Goal: Complete application form: Complete application form

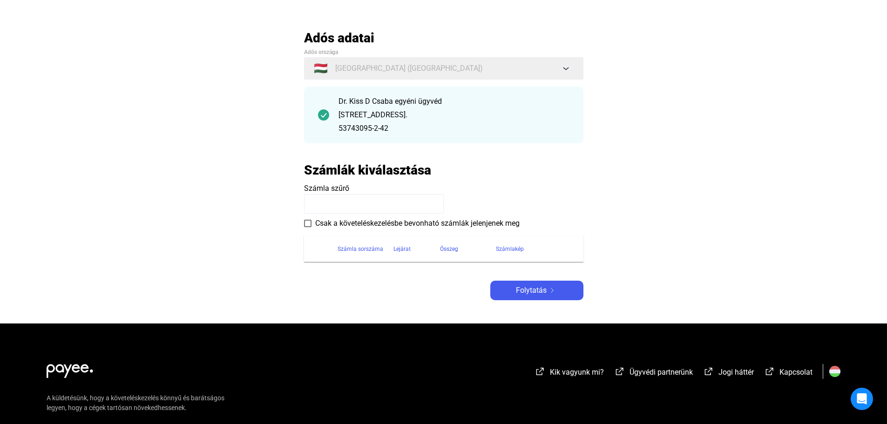
scroll to position [93, 0]
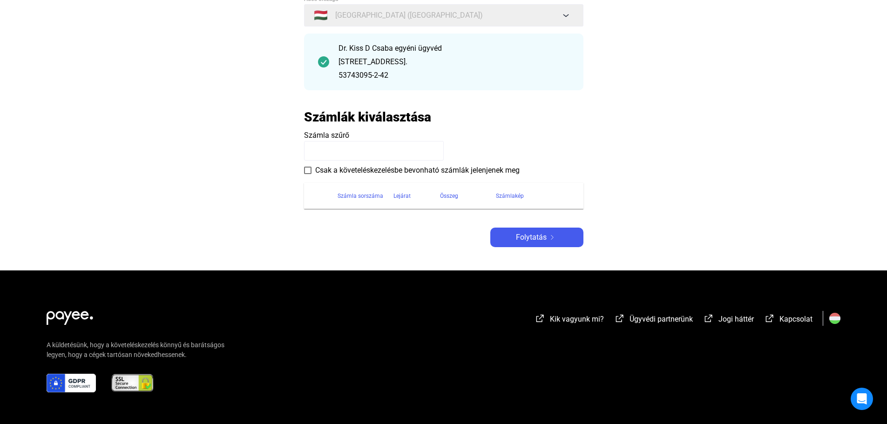
click at [387, 147] on input at bounding box center [374, 151] width 140 height 20
click at [306, 171] on span at bounding box center [307, 170] width 7 height 7
click at [327, 154] on input at bounding box center [374, 151] width 140 height 20
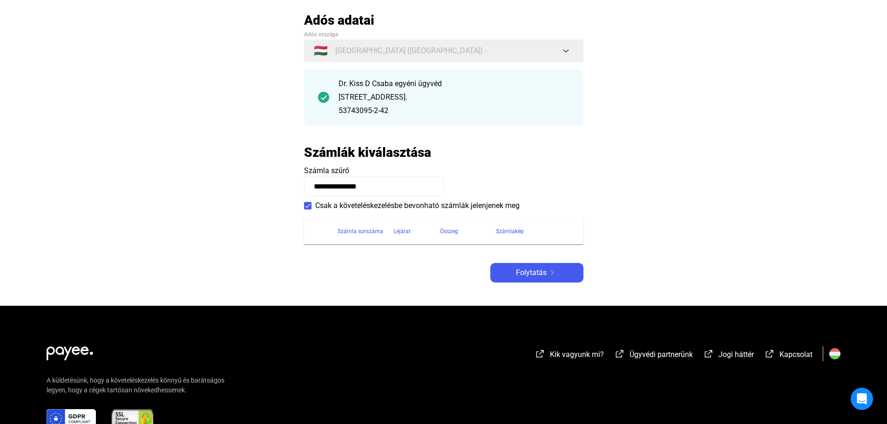
scroll to position [0, 0]
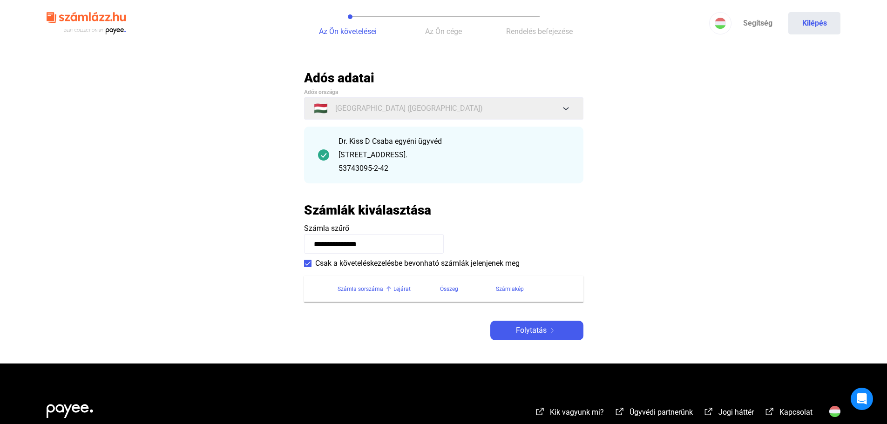
click at [371, 288] on div "Számla sorszáma" at bounding box center [361, 289] width 46 height 11
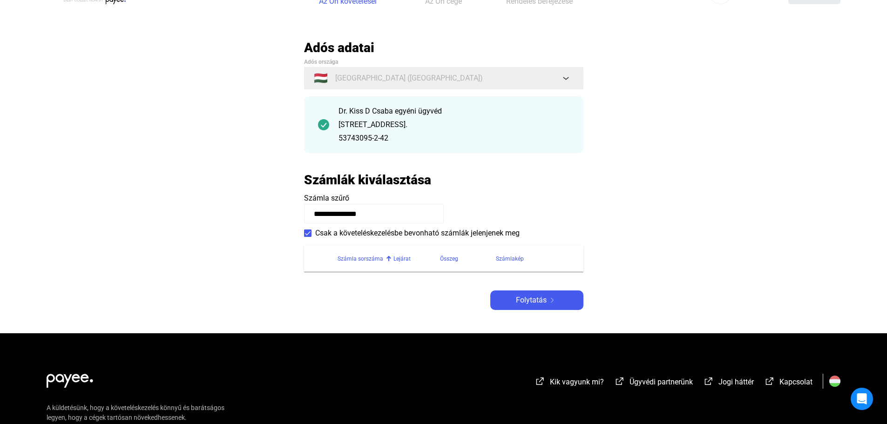
scroll to position [47, 0]
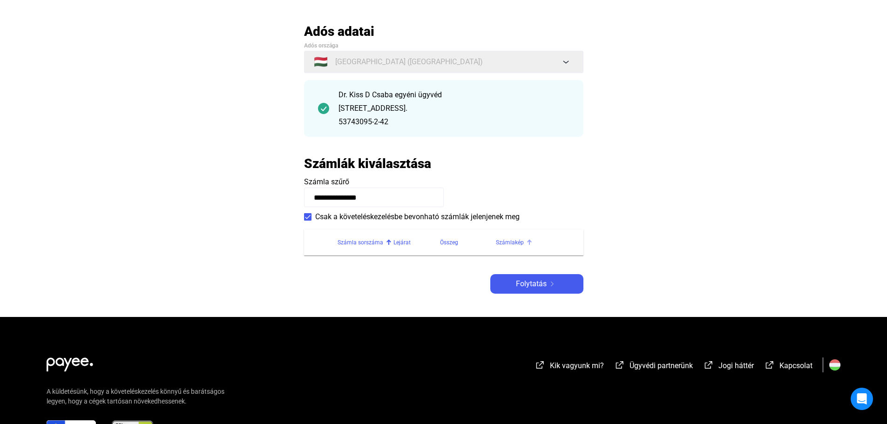
click at [510, 242] on div "Számlakép" at bounding box center [510, 242] width 28 height 11
click at [411, 196] on input "**********" at bounding box center [374, 198] width 140 height 20
click at [533, 277] on button "Folytatás" at bounding box center [536, 284] width 93 height 20
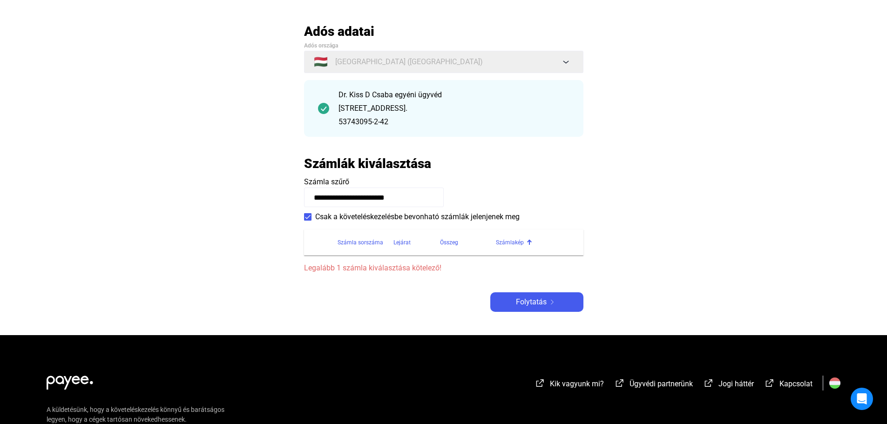
click at [379, 269] on span "Legalább 1 számla kiválasztása kötelező!" at bounding box center [443, 268] width 279 height 11
click at [308, 217] on span at bounding box center [307, 216] width 7 height 7
drag, startPoint x: 346, startPoint y: 240, endPoint x: 343, endPoint y: 245, distance: 5.4
click at [343, 245] on div "Számla sorszáma" at bounding box center [361, 242] width 46 height 11
click at [346, 243] on div "Számla sorszáma" at bounding box center [361, 242] width 46 height 11
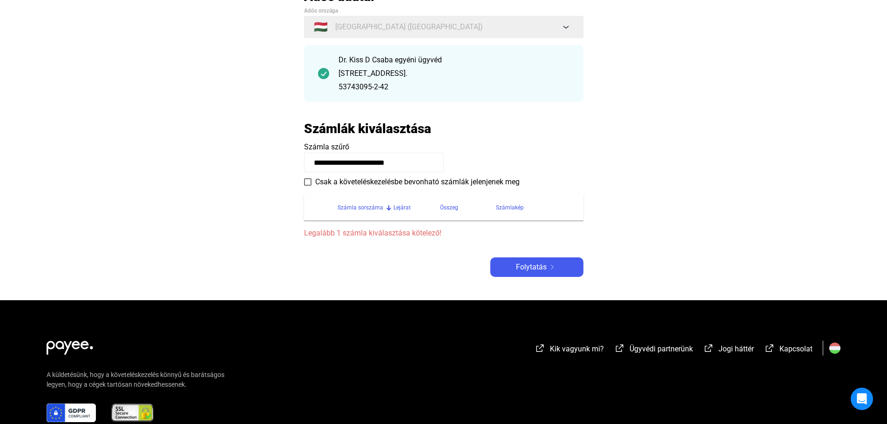
scroll to position [93, 0]
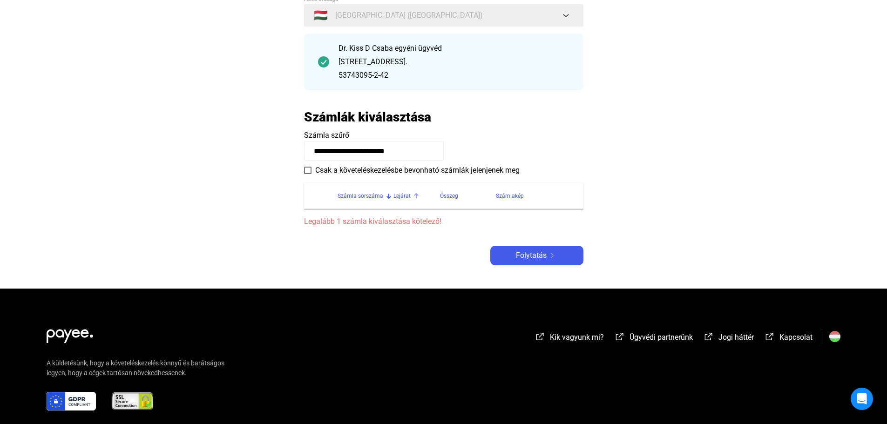
click at [403, 196] on div "Lejárat" at bounding box center [401, 195] width 17 height 11
click at [447, 195] on div "Összeg" at bounding box center [449, 195] width 18 height 11
drag, startPoint x: 395, startPoint y: 149, endPoint x: 477, endPoint y: 154, distance: 82.1
click at [476, 153] on payee-form-field "**********" at bounding box center [443, 145] width 279 height 31
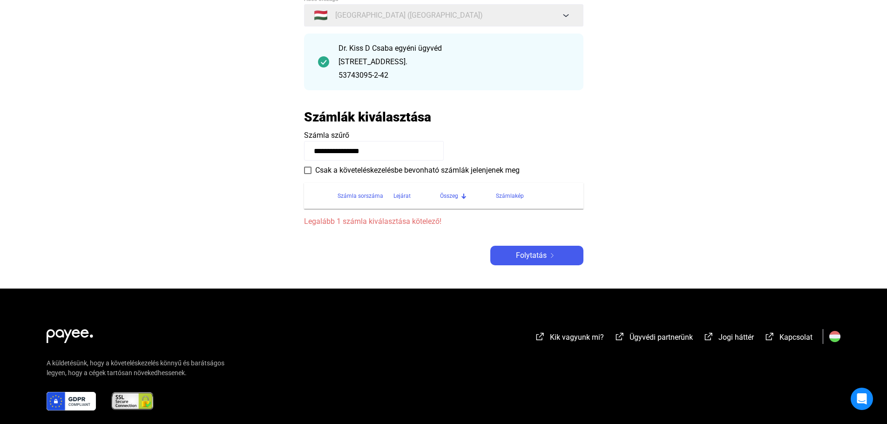
type input "**********"
click at [345, 196] on div "Számla sorszáma" at bounding box center [361, 195] width 46 height 11
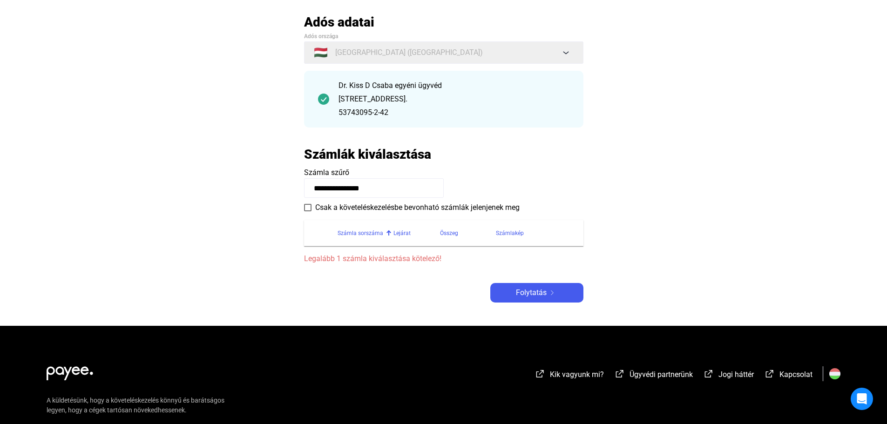
scroll to position [0, 0]
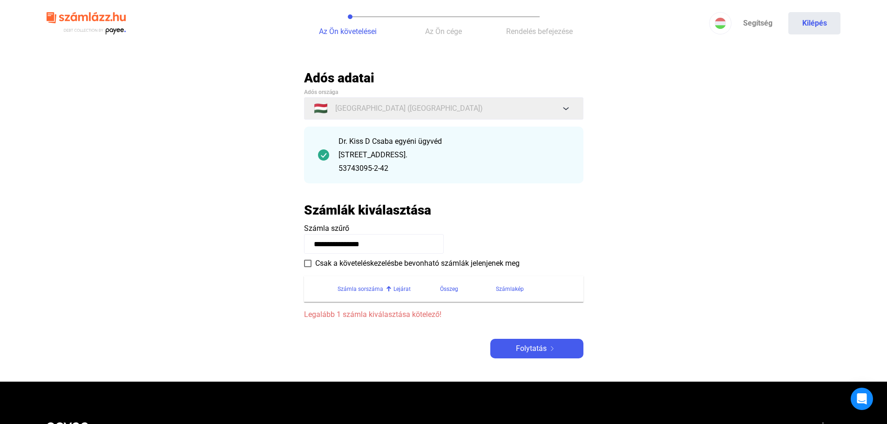
click at [588, 226] on main "**********" at bounding box center [443, 226] width 887 height 312
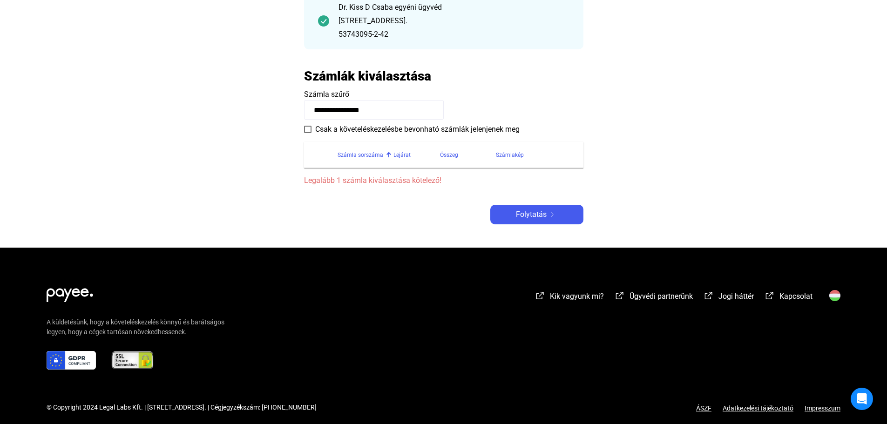
scroll to position [142, 0]
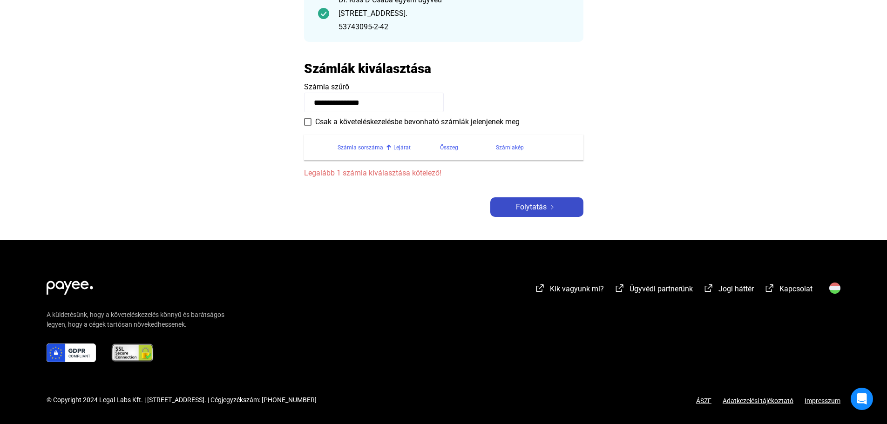
click at [529, 203] on span "Folytatás" at bounding box center [531, 207] width 31 height 11
